Goal: Information Seeking & Learning: Learn about a topic

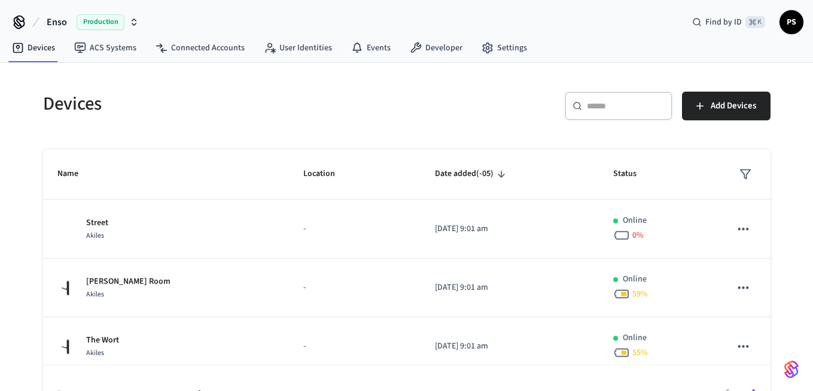
click at [609, 106] on input "text" at bounding box center [626, 106] width 78 height 12
paste input "**********"
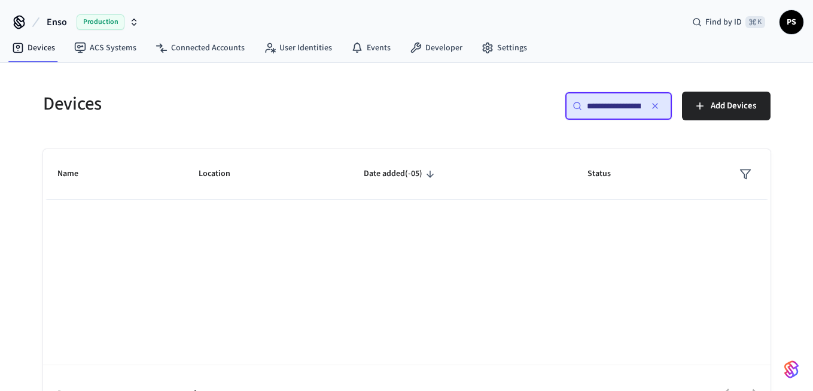
scroll to position [0, 90]
type input "**********"
click at [221, 60] on nav "Devices ACS Systems Connected Accounts User Identities Events Developer Settings" at bounding box center [269, 49] width 534 height 28
click at [183, 54] on link "Connected Accounts" at bounding box center [200, 48] width 108 height 22
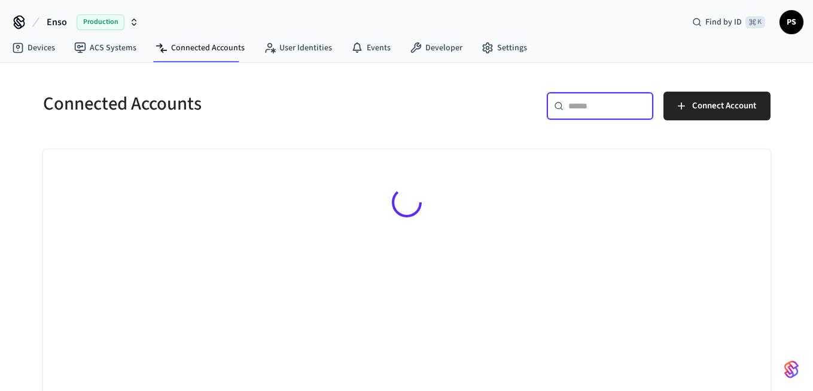
click at [585, 110] on input "text" at bounding box center [608, 106] width 78 height 12
paste input "**********"
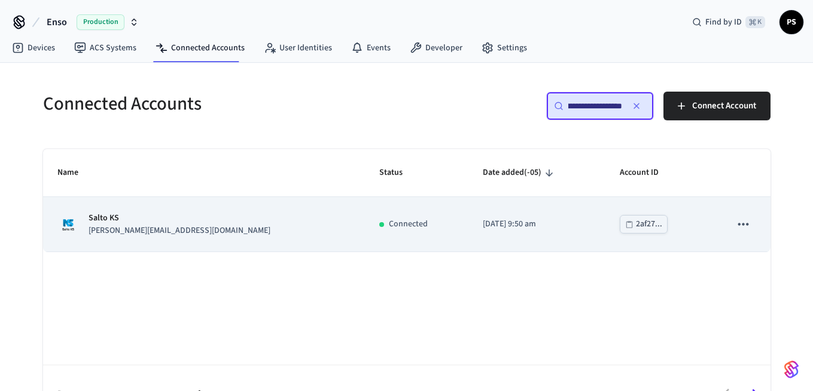
type input "**********"
click at [212, 229] on div "Salto KS [PERSON_NAME][EMAIL_ADDRESS][DOMAIN_NAME]" at bounding box center [204, 224] width 294 height 25
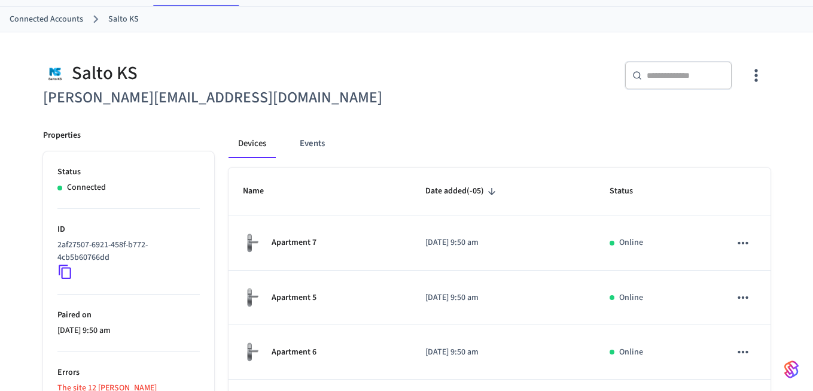
scroll to position [103, 0]
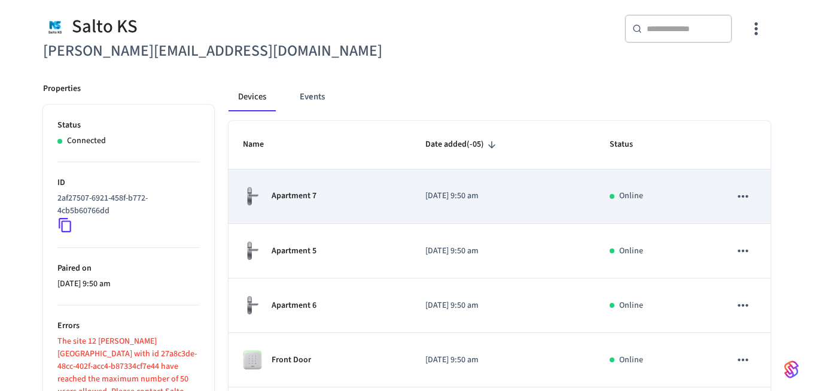
click at [740, 197] on icon "sticky table" at bounding box center [744, 196] width 10 height 2
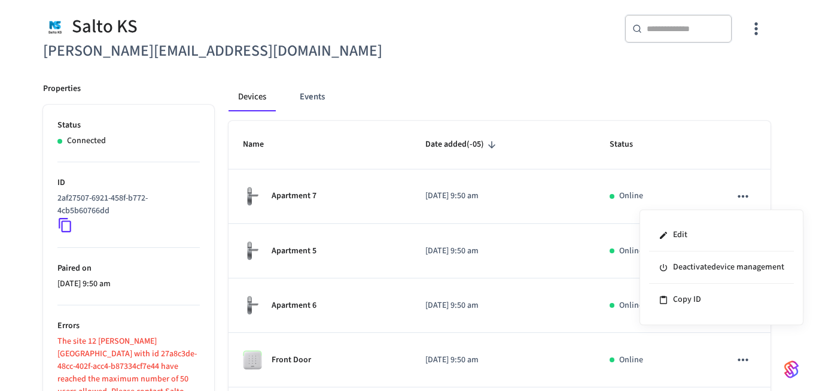
click at [610, 94] on div at bounding box center [406, 195] width 813 height 391
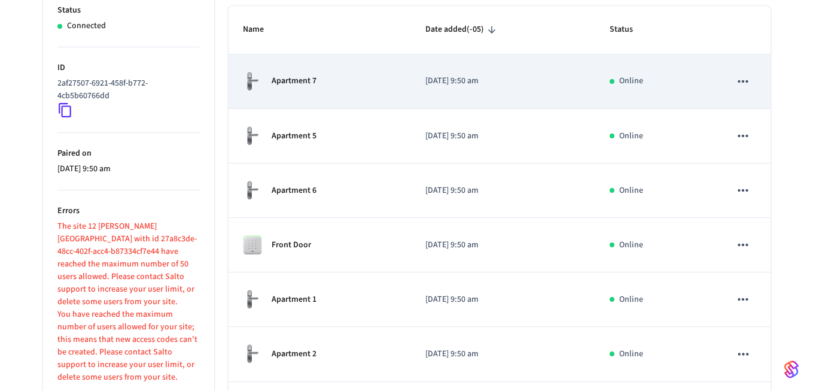
scroll to position [0, 0]
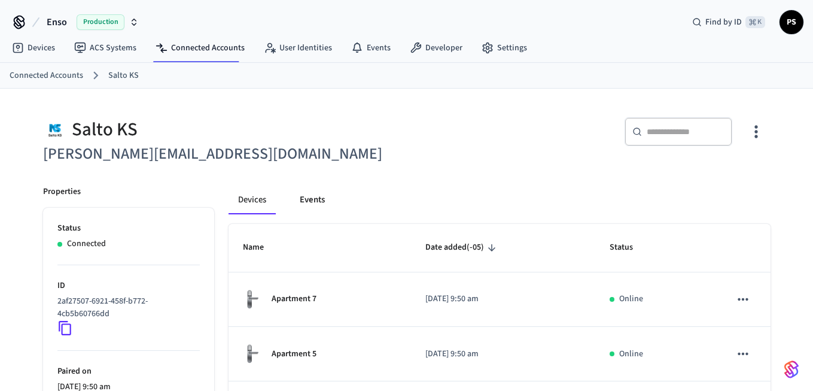
click at [306, 209] on button "Events" at bounding box center [312, 200] width 44 height 29
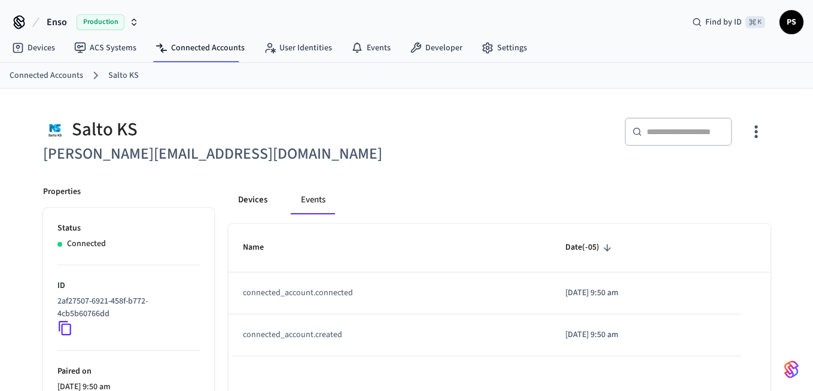
click at [249, 198] on button "Devices" at bounding box center [253, 200] width 48 height 29
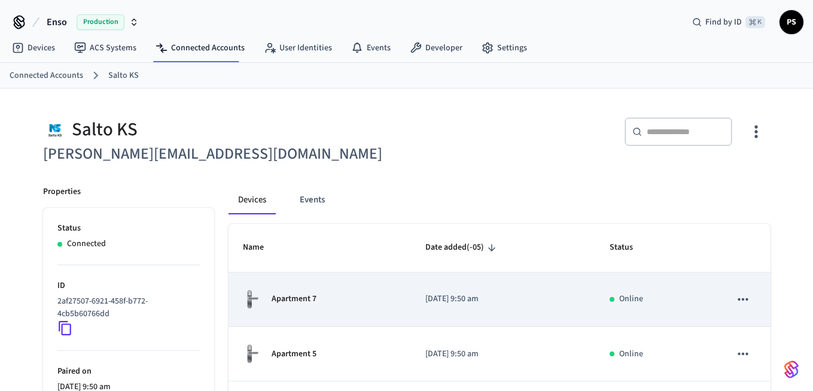
click at [295, 320] on td "Apartment 7" at bounding box center [320, 299] width 183 height 54
click at [285, 300] on p "Apartment 7" at bounding box center [294, 299] width 45 height 13
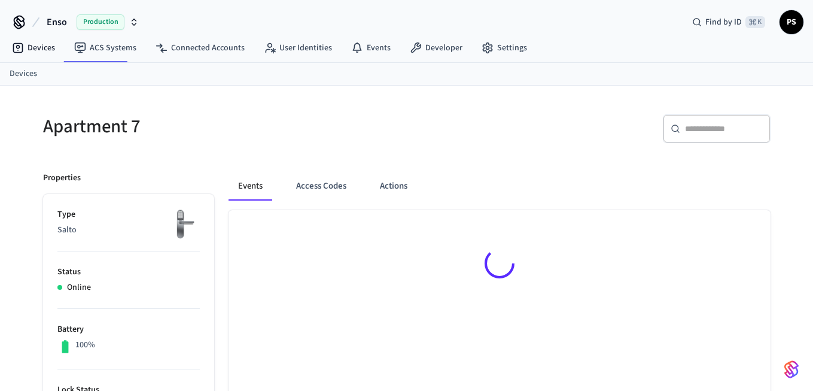
click at [285, 300] on div at bounding box center [500, 265] width 542 height 111
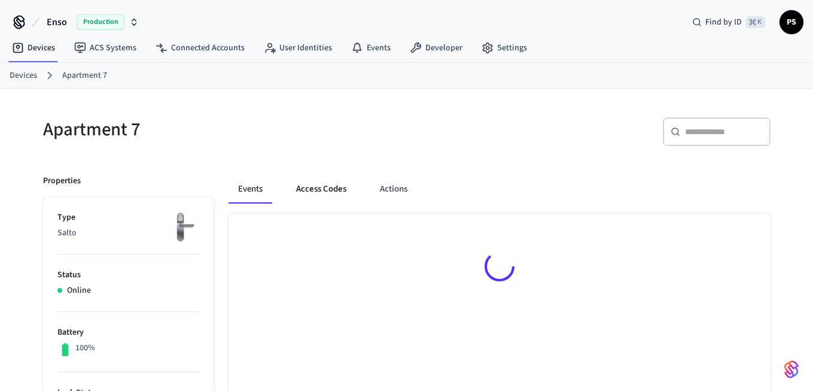
click at [320, 193] on button "Access Codes" at bounding box center [321, 189] width 69 height 29
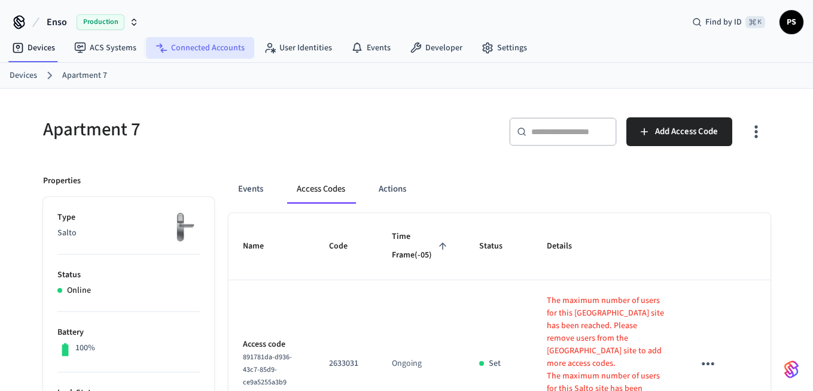
click at [215, 51] on link "Connected Accounts" at bounding box center [200, 48] width 108 height 22
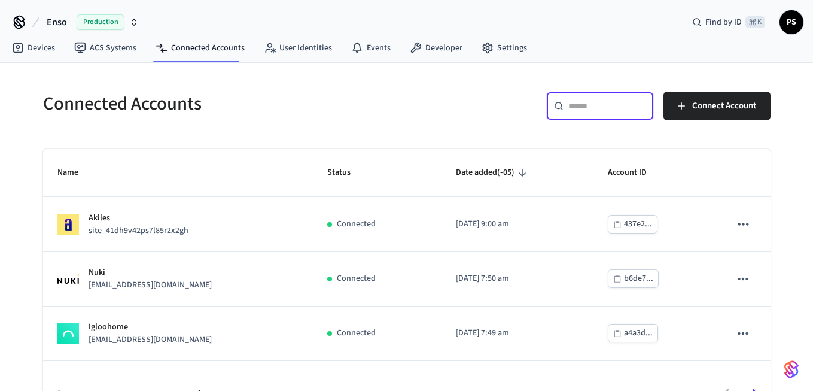
click at [590, 105] on input "text" at bounding box center [608, 106] width 78 height 12
paste input "**********"
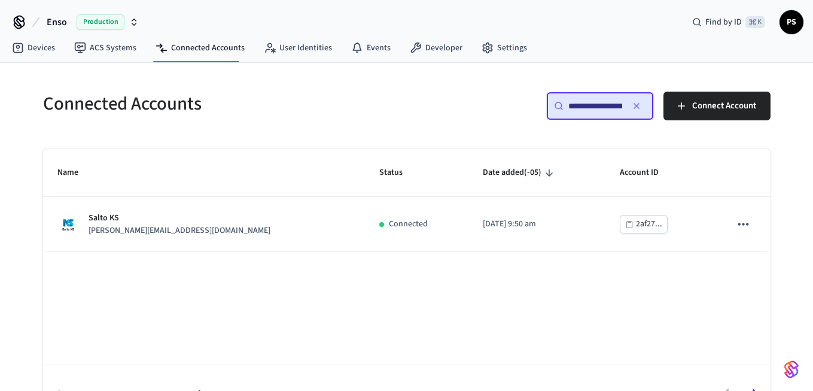
scroll to position [0, 90]
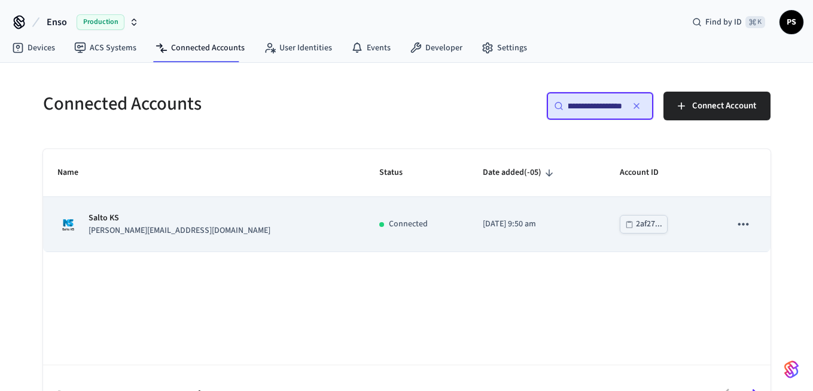
type input "**********"
click at [128, 235] on p "[PERSON_NAME][EMAIL_ADDRESS][DOMAIN_NAME]" at bounding box center [180, 230] width 182 height 13
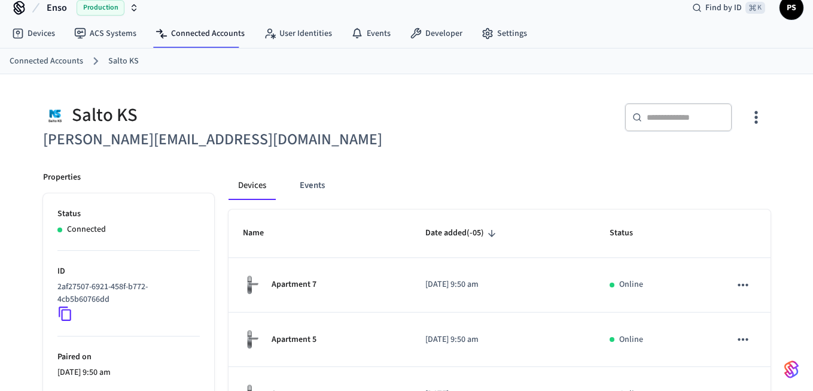
scroll to position [12, 0]
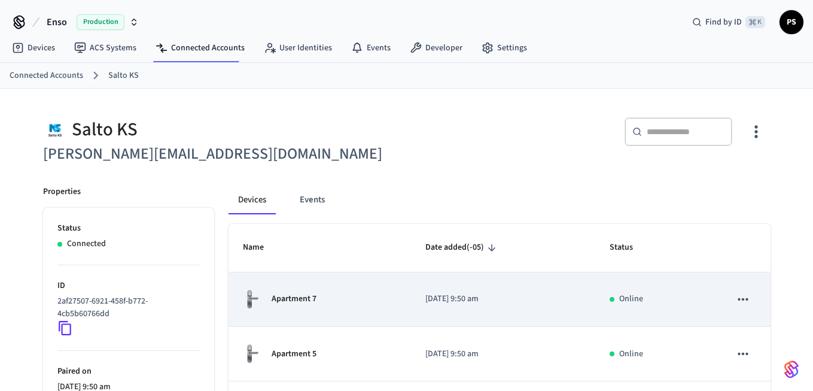
click at [280, 303] on p "Apartment 7" at bounding box center [294, 299] width 45 height 13
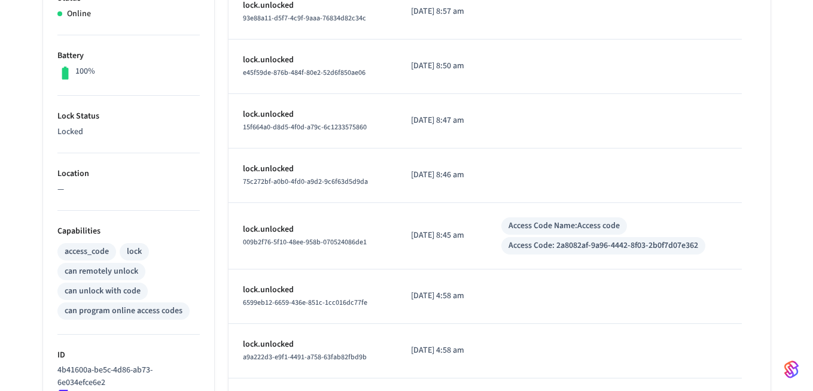
scroll to position [514, 0]
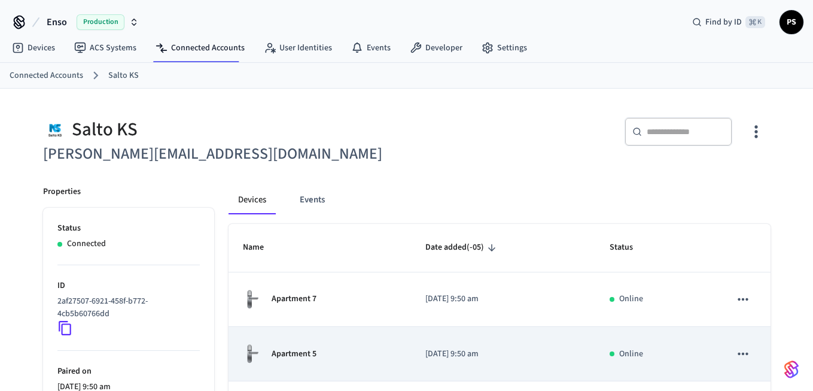
click at [291, 360] on p "Apartment 5" at bounding box center [294, 354] width 45 height 13
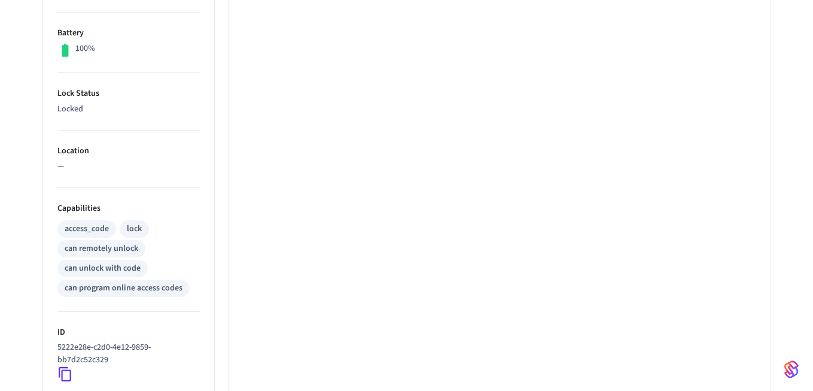
scroll to position [661, 0]
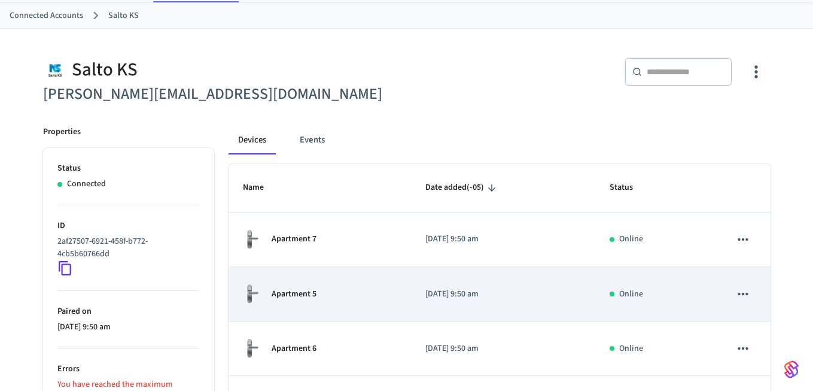
scroll to position [115, 0]
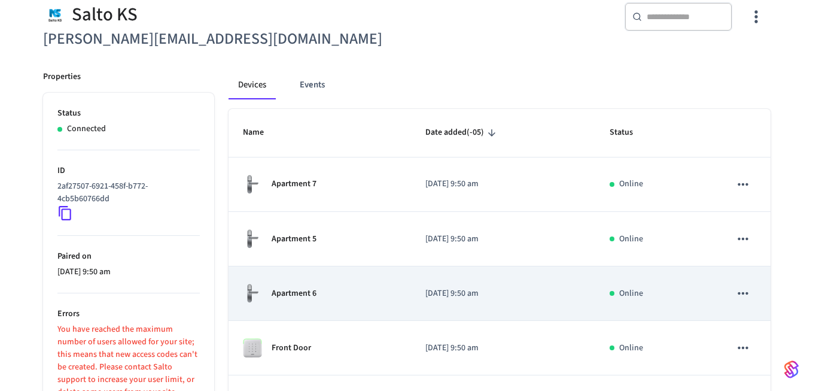
click at [305, 300] on div "Apartment 6" at bounding box center [320, 293] width 154 height 20
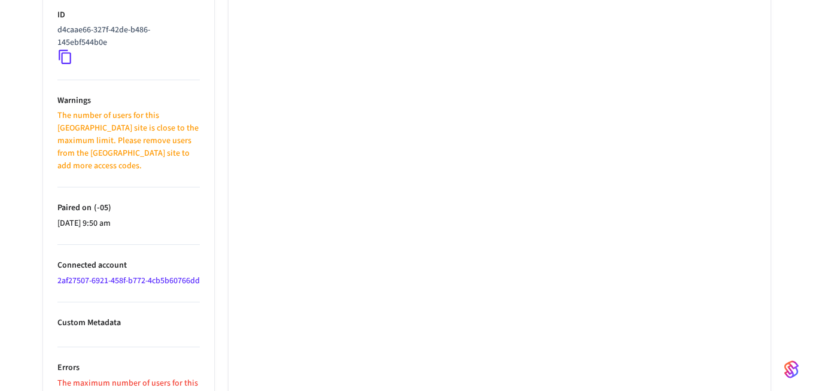
scroll to position [667, 0]
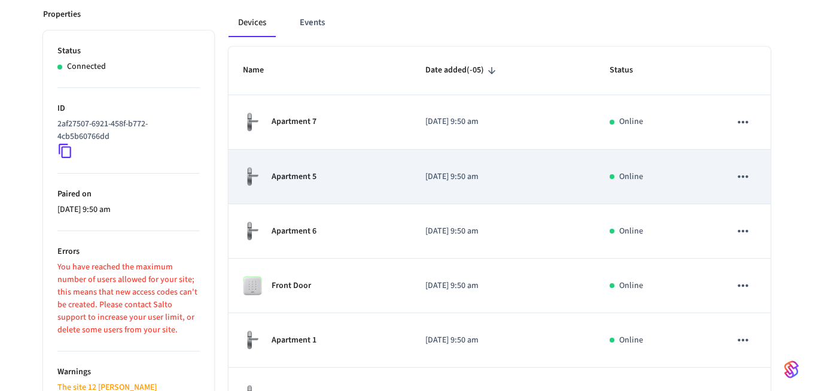
scroll to position [251, 0]
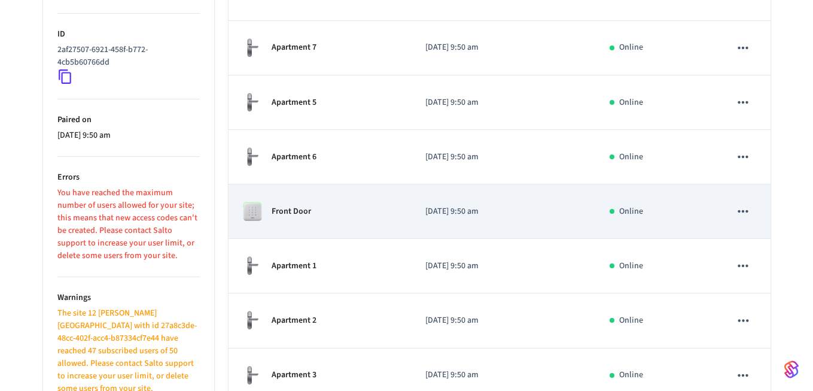
click at [324, 220] on div "Front Door" at bounding box center [320, 211] width 154 height 19
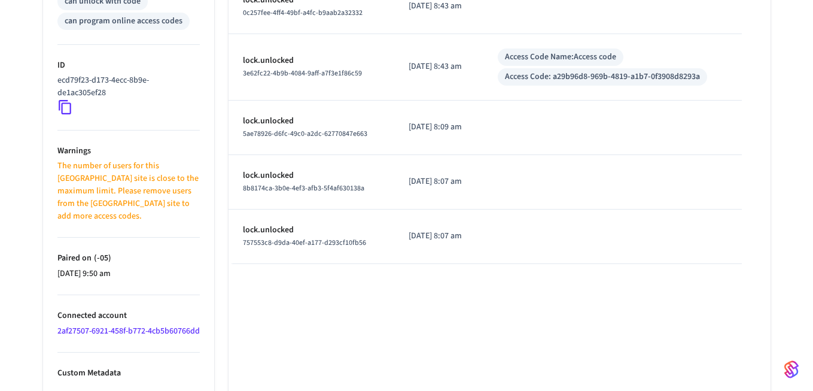
scroll to position [667, 0]
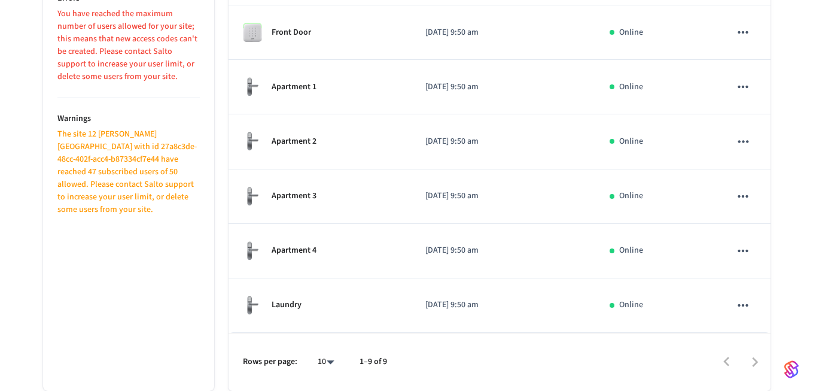
scroll to position [251, 0]
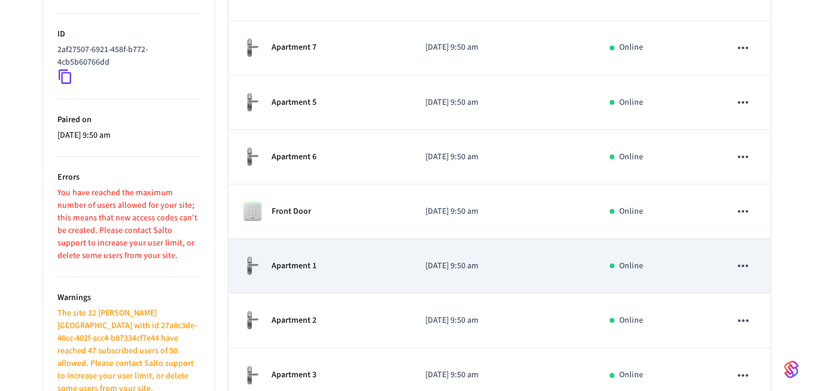
click at [299, 281] on td "Apartment 1" at bounding box center [320, 266] width 183 height 54
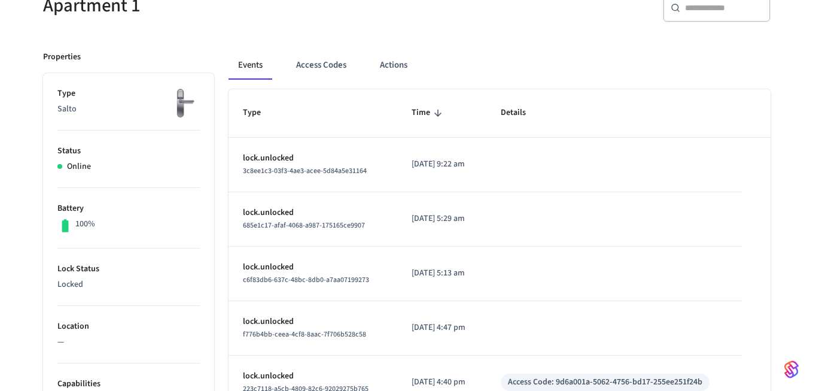
scroll to position [616, 0]
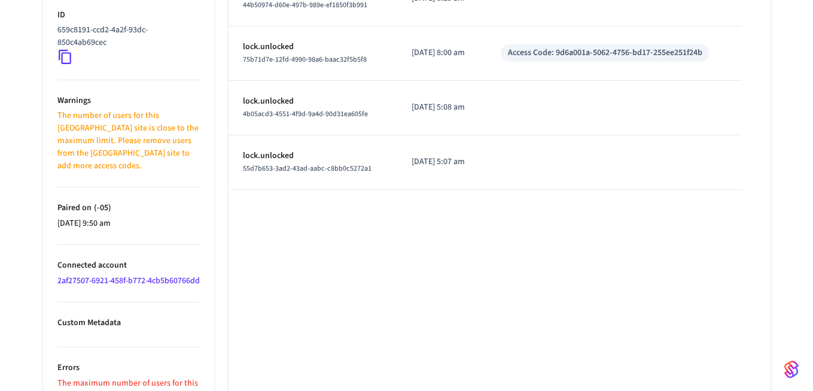
scroll to position [251, 0]
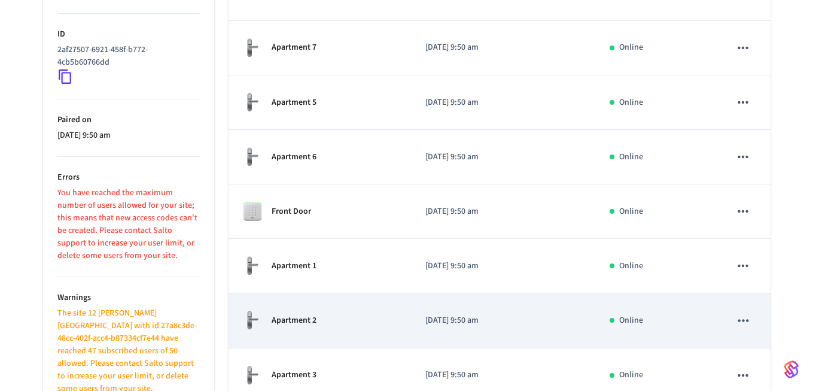
click at [287, 317] on p "Apartment 2" at bounding box center [294, 320] width 45 height 13
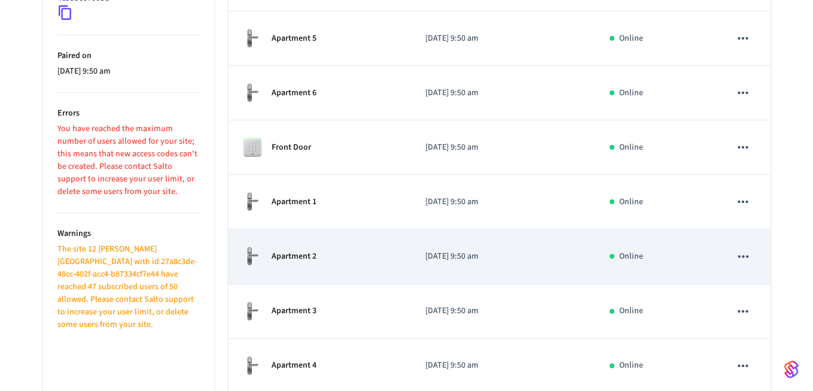
scroll to position [387, 0]
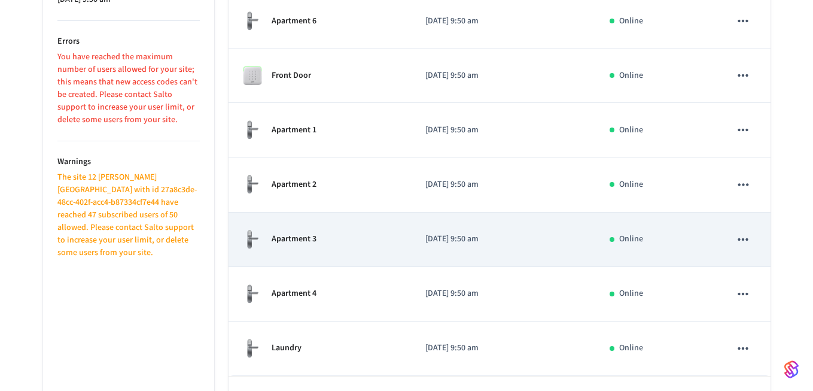
click at [316, 257] on td "Apartment 3" at bounding box center [320, 239] width 183 height 54
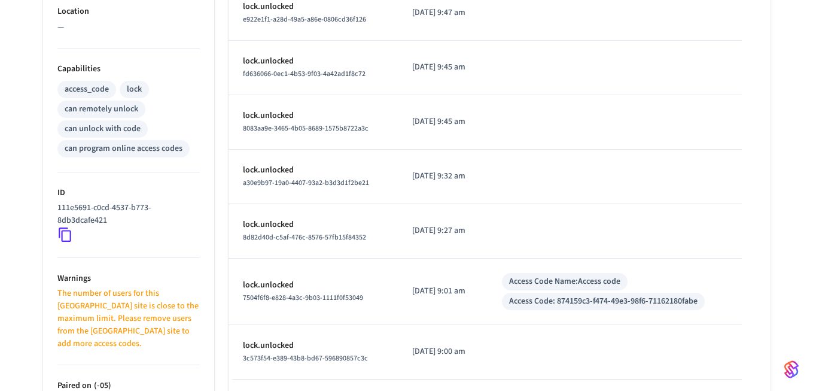
scroll to position [667, 0]
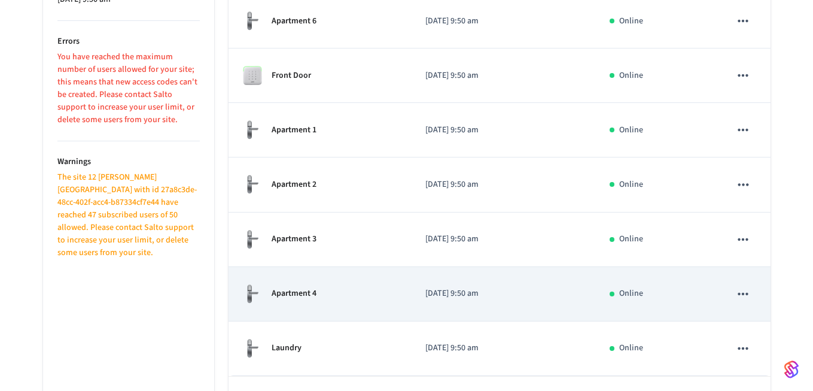
scroll to position [430, 0]
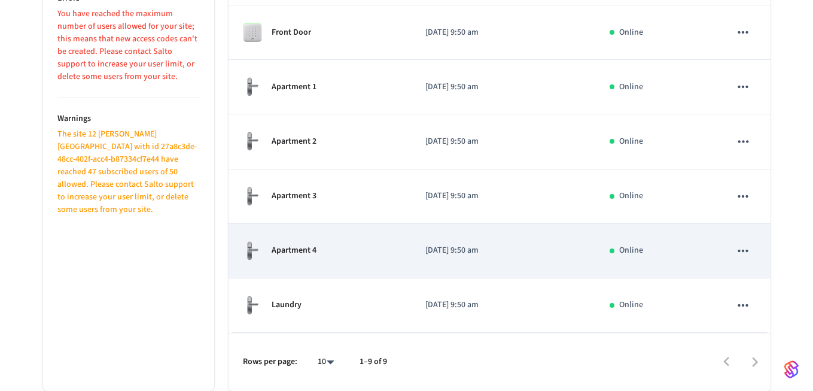
click at [305, 265] on td "Apartment 4" at bounding box center [320, 251] width 183 height 54
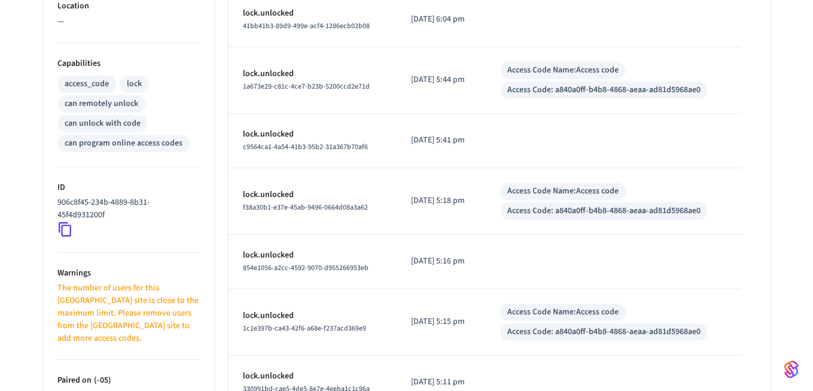
scroll to position [667, 0]
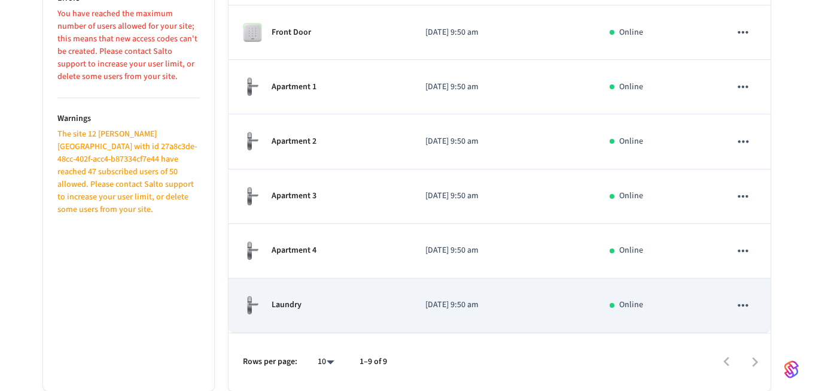
click at [307, 312] on div "Laundry" at bounding box center [320, 305] width 154 height 20
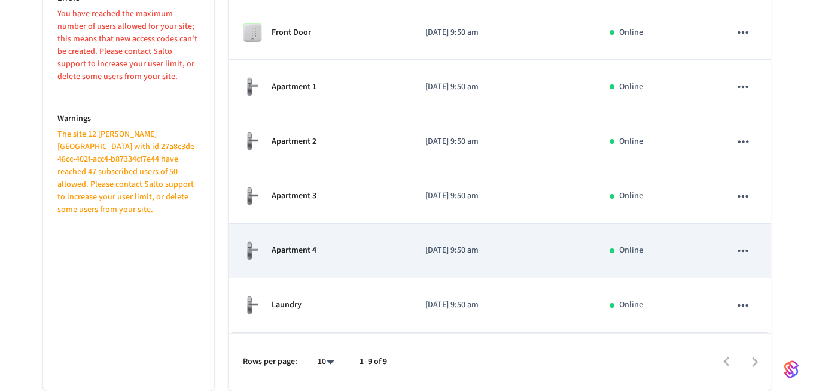
click at [296, 259] on div "Apartment 4" at bounding box center [320, 251] width 154 height 20
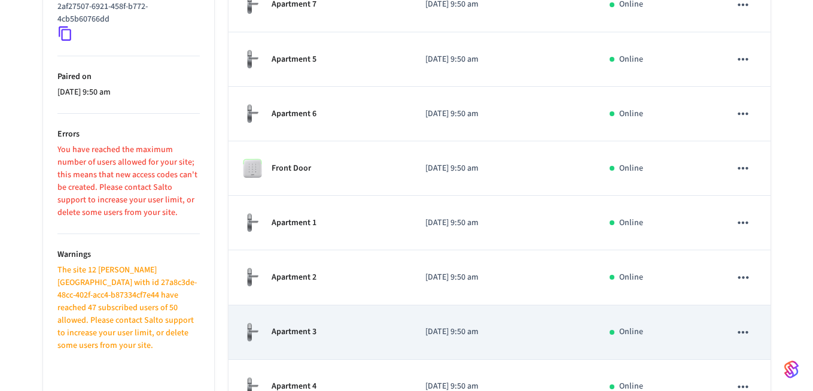
click at [297, 342] on div "Apartment 3" at bounding box center [320, 332] width 154 height 20
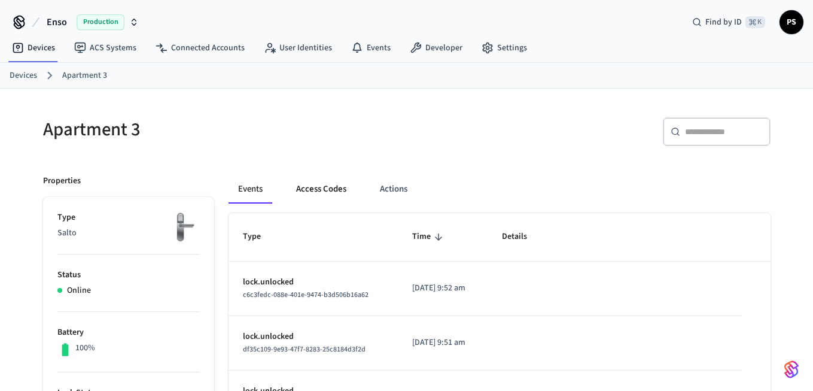
click at [331, 198] on button "Access Codes" at bounding box center [321, 189] width 69 height 29
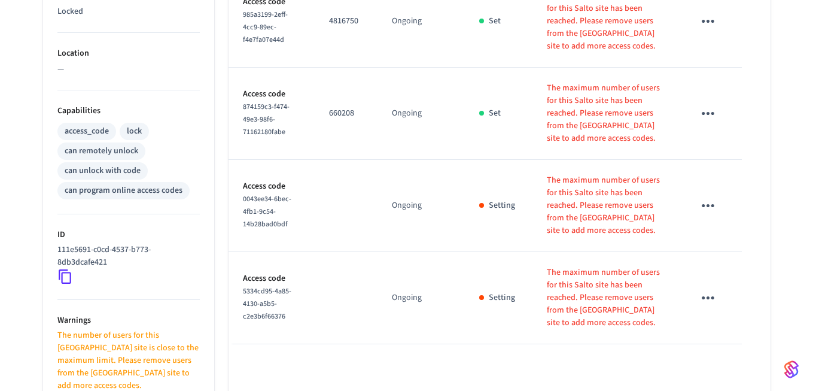
scroll to position [260, 0]
